Goal: Task Accomplishment & Management: Use online tool/utility

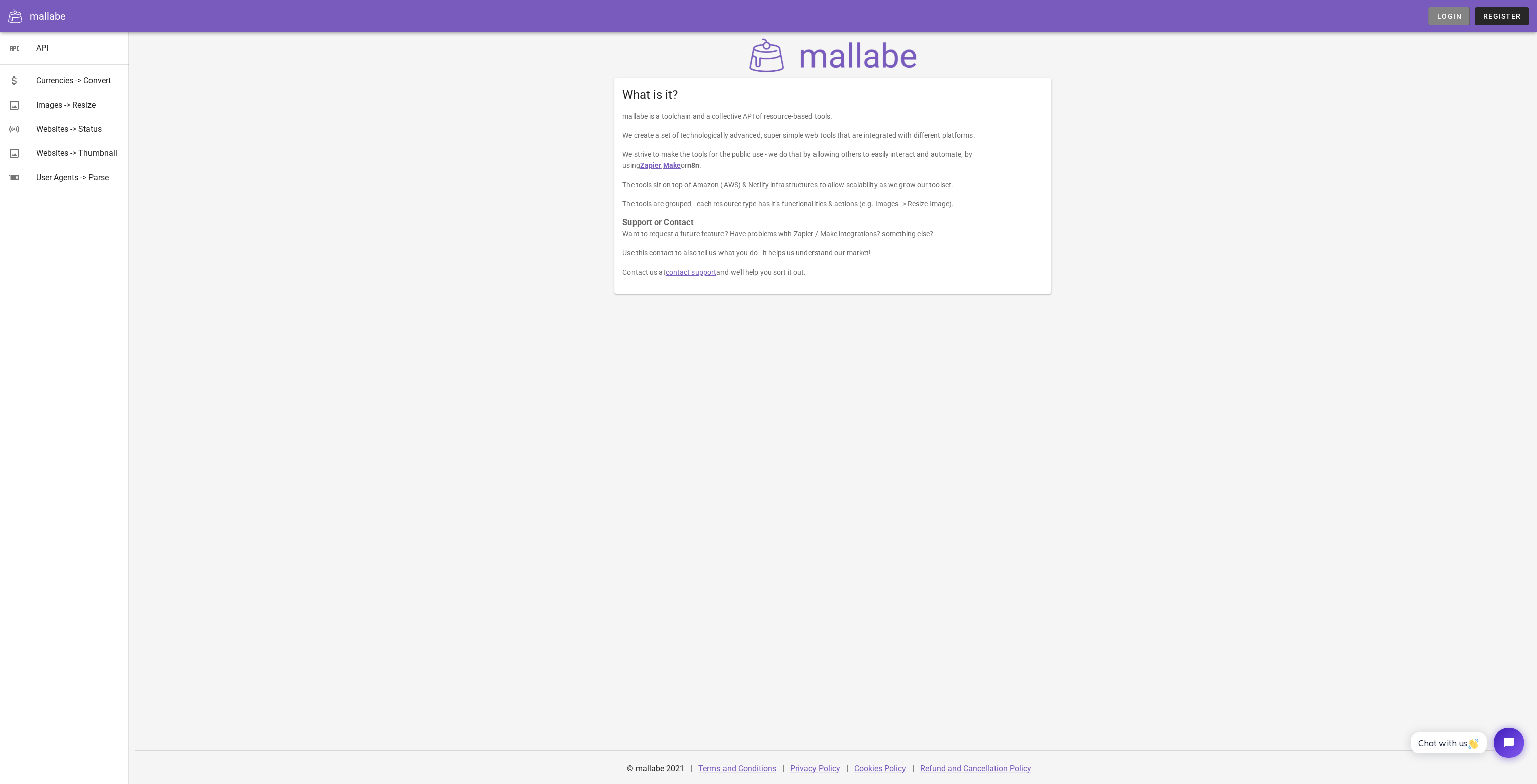
click at [1440, 20] on span "Login" at bounding box center [1448, 16] width 24 height 8
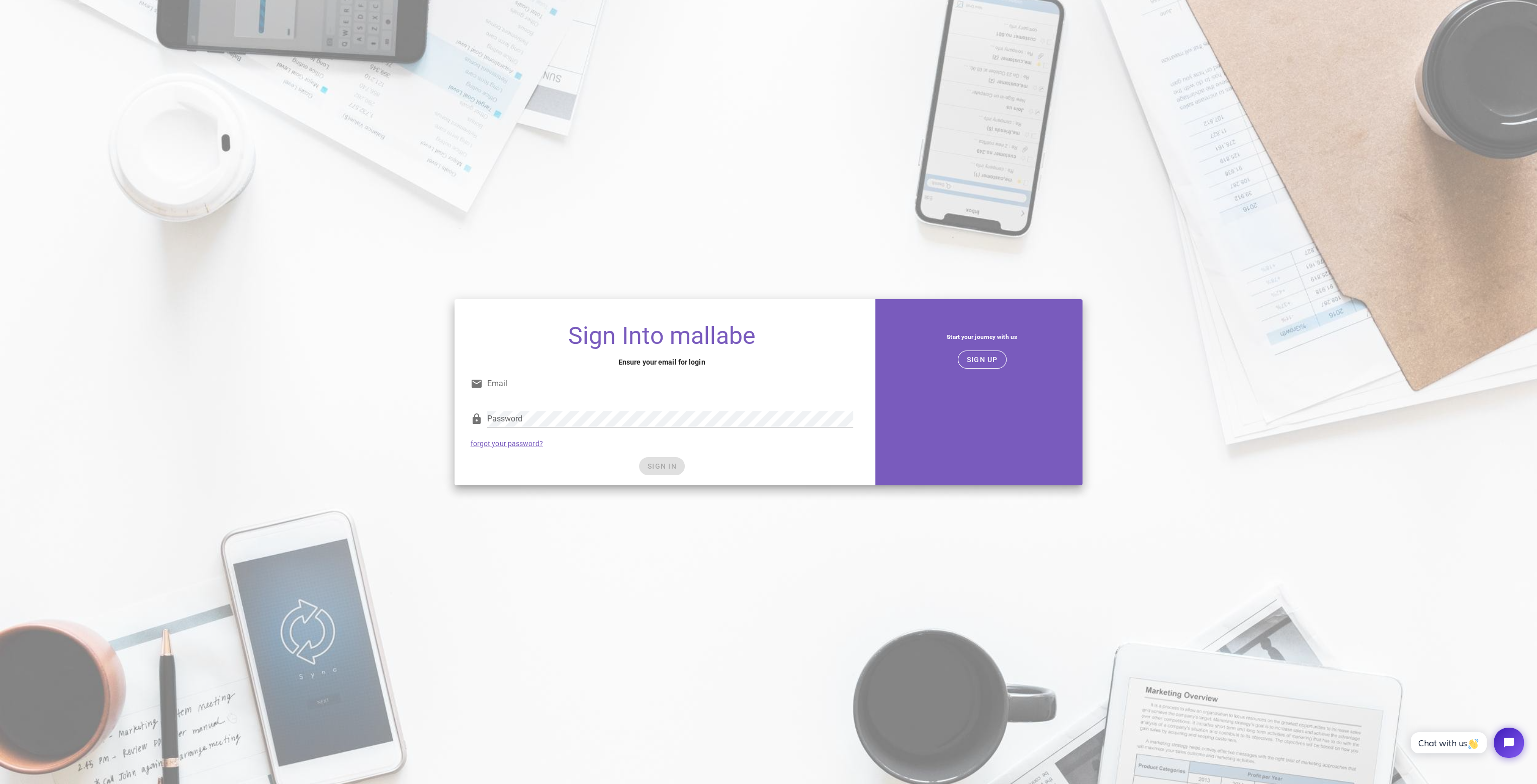
type input "root@lof-xpress.com"
click at [658, 459] on button "SIGN IN" at bounding box center [662, 466] width 46 height 18
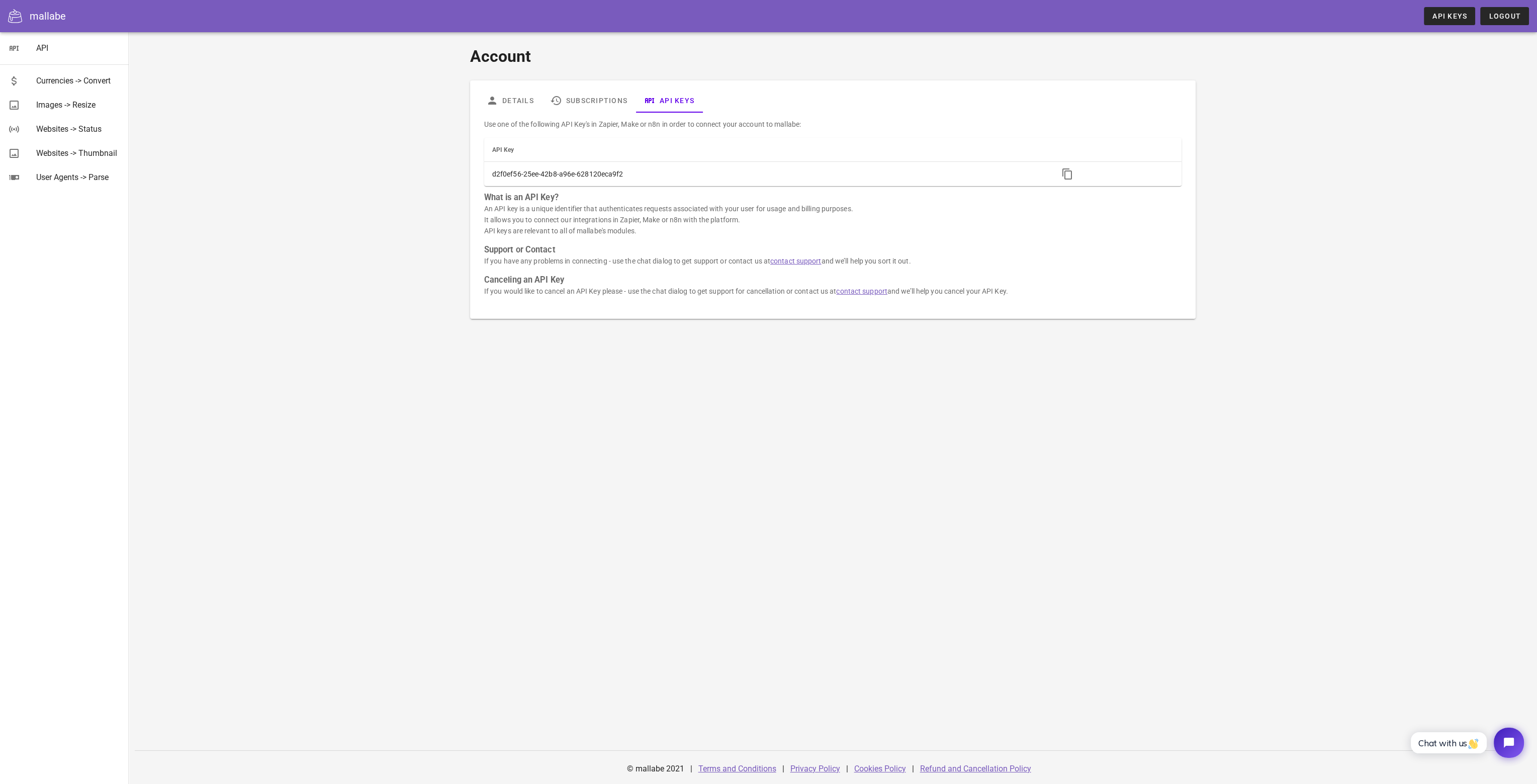
click at [583, 219] on p "An API key is a unique identifier that authenticates requests associated with y…" at bounding box center [832, 220] width 697 height 33
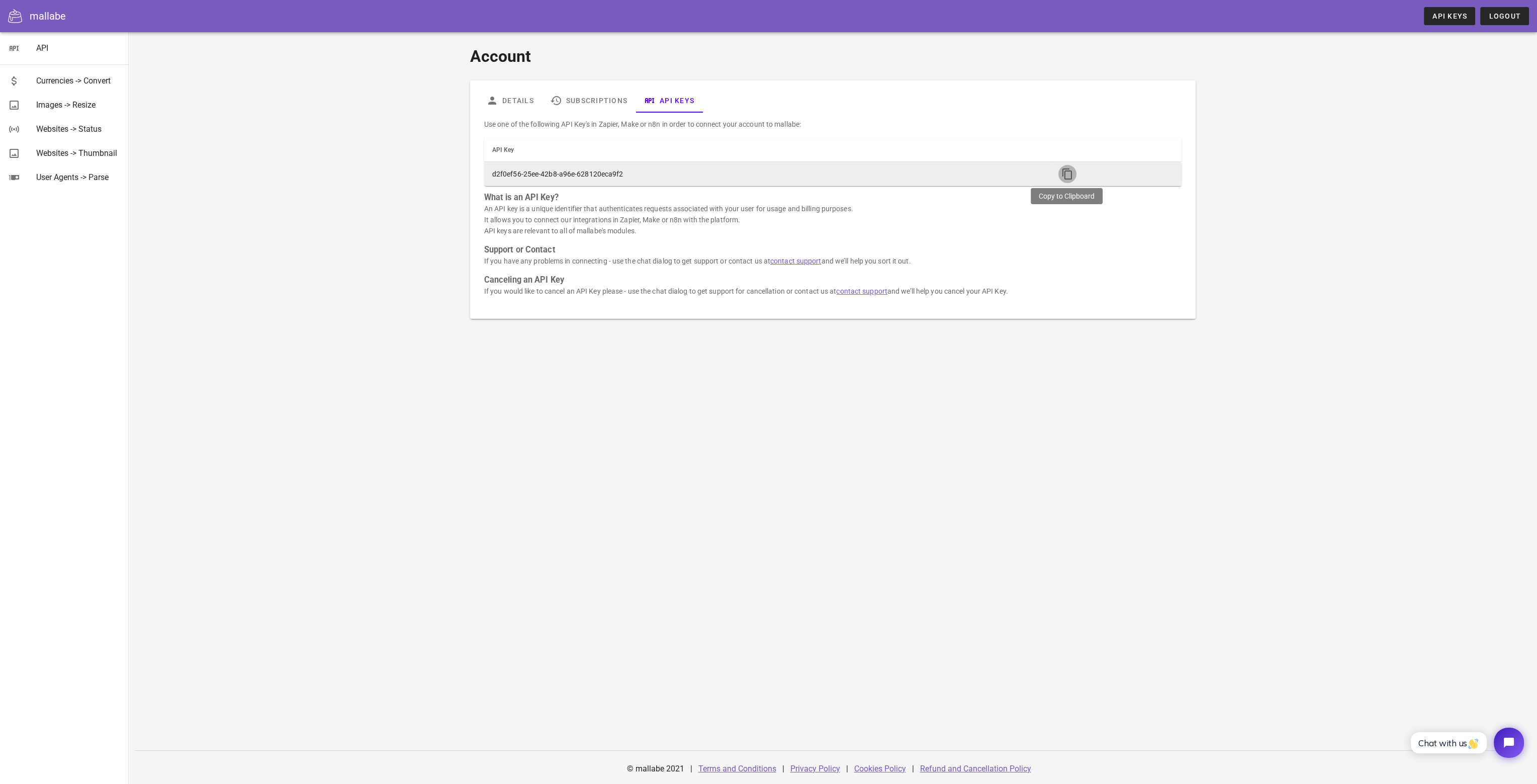
click at [1062, 176] on icon "button" at bounding box center [1067, 174] width 12 height 12
